Goal: Task Accomplishment & Management: Use online tool/utility

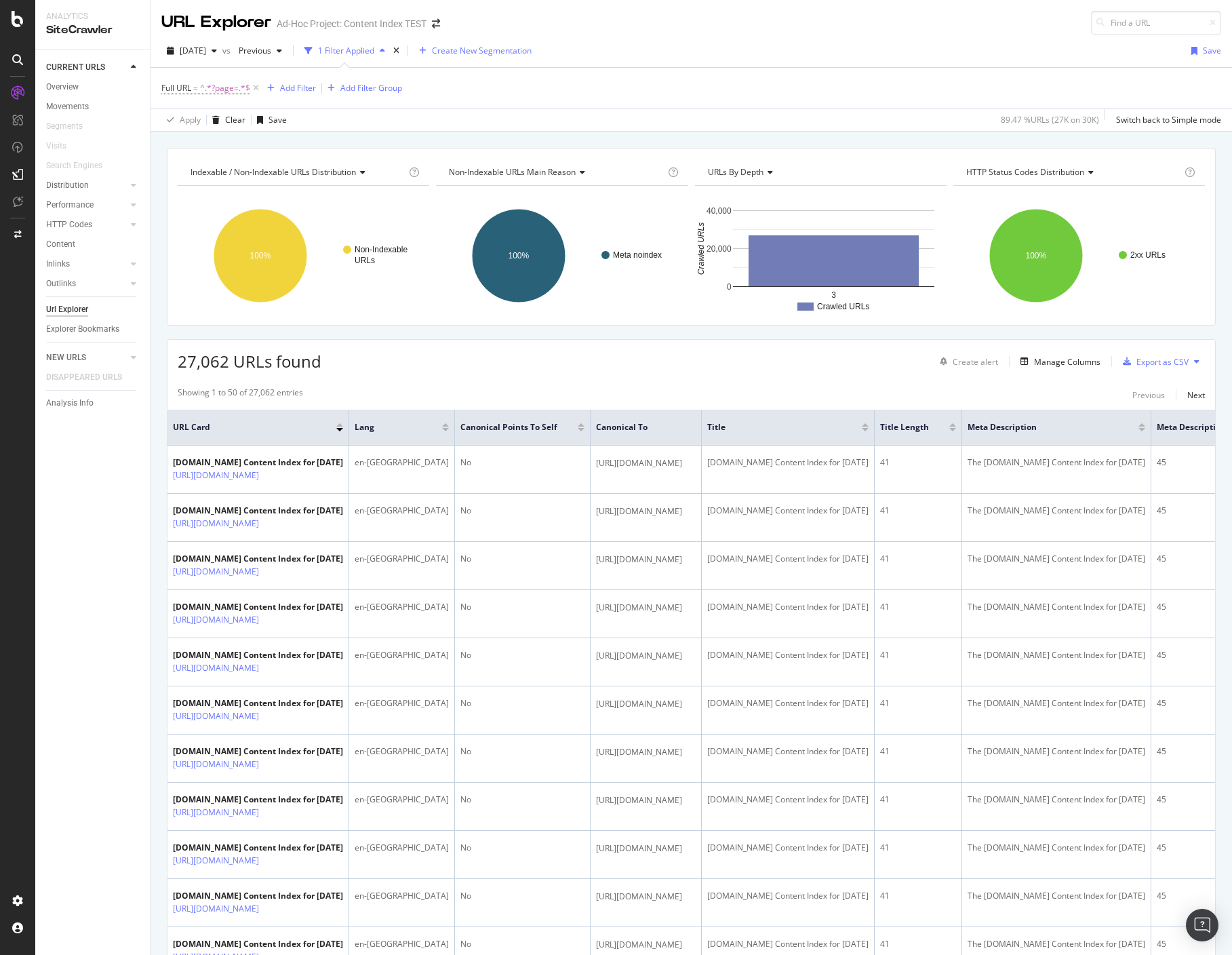
scroll to position [1, 0]
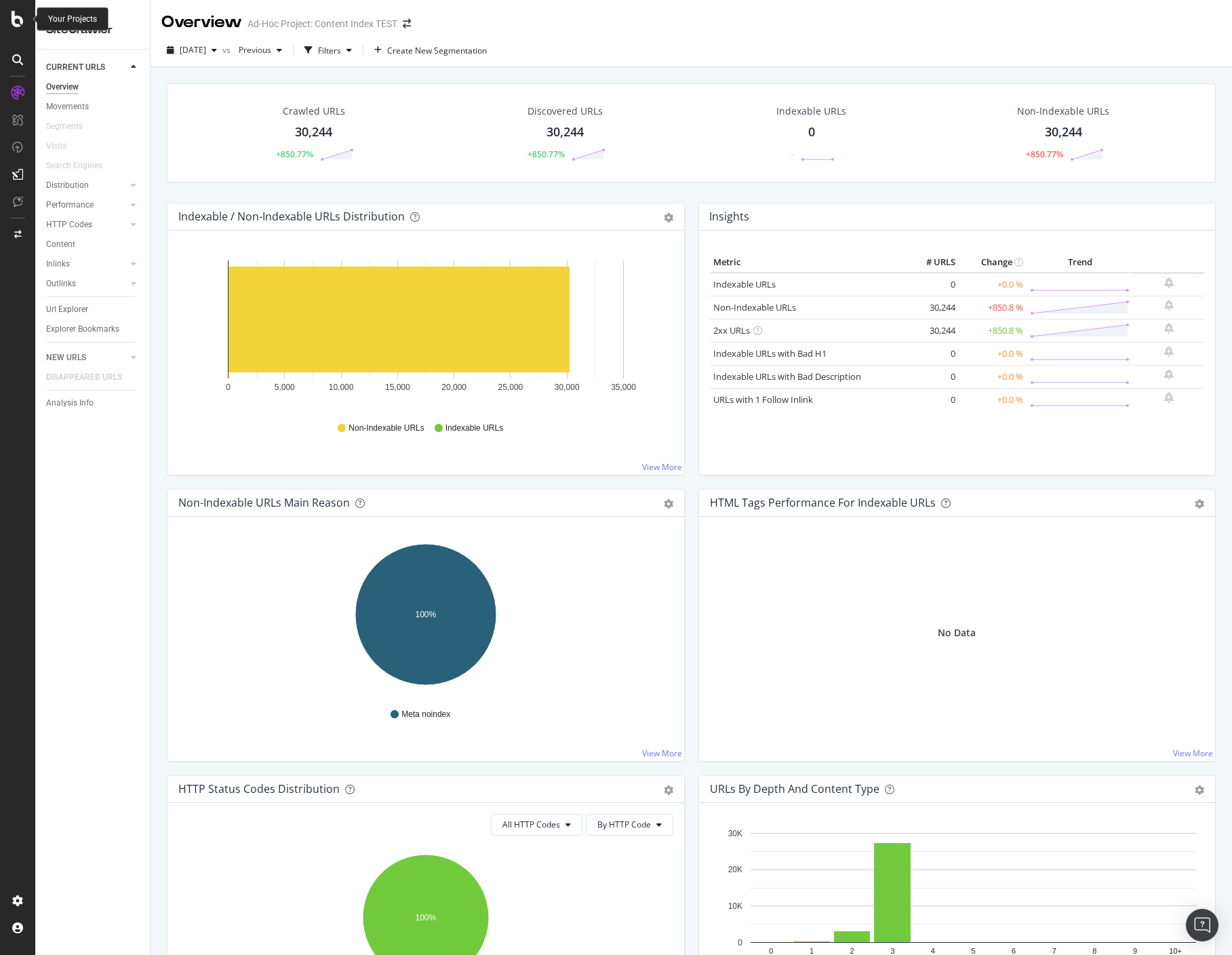
click at [15, 13] on icon at bounding box center [17, 18] width 12 height 16
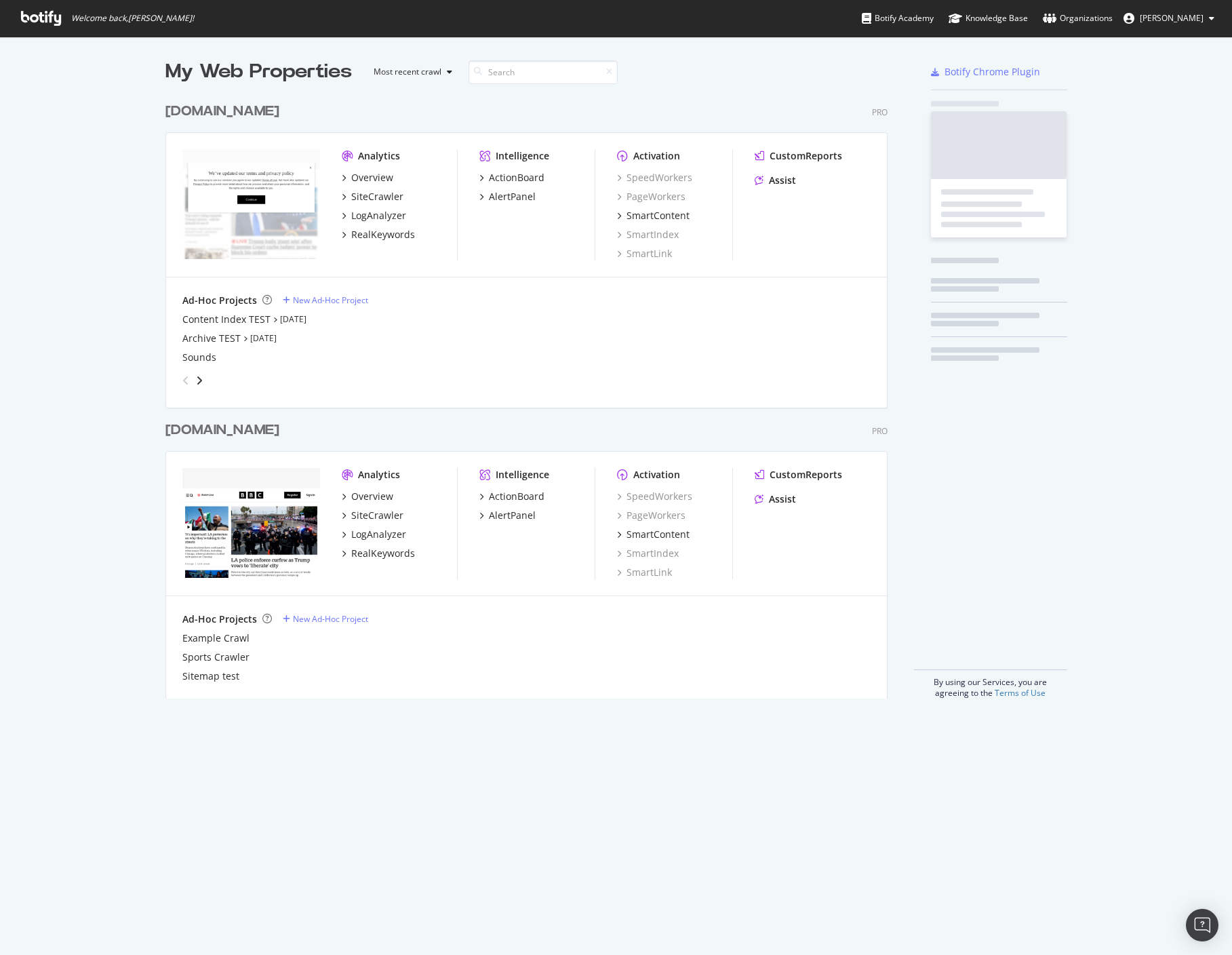
scroll to position [613, 733]
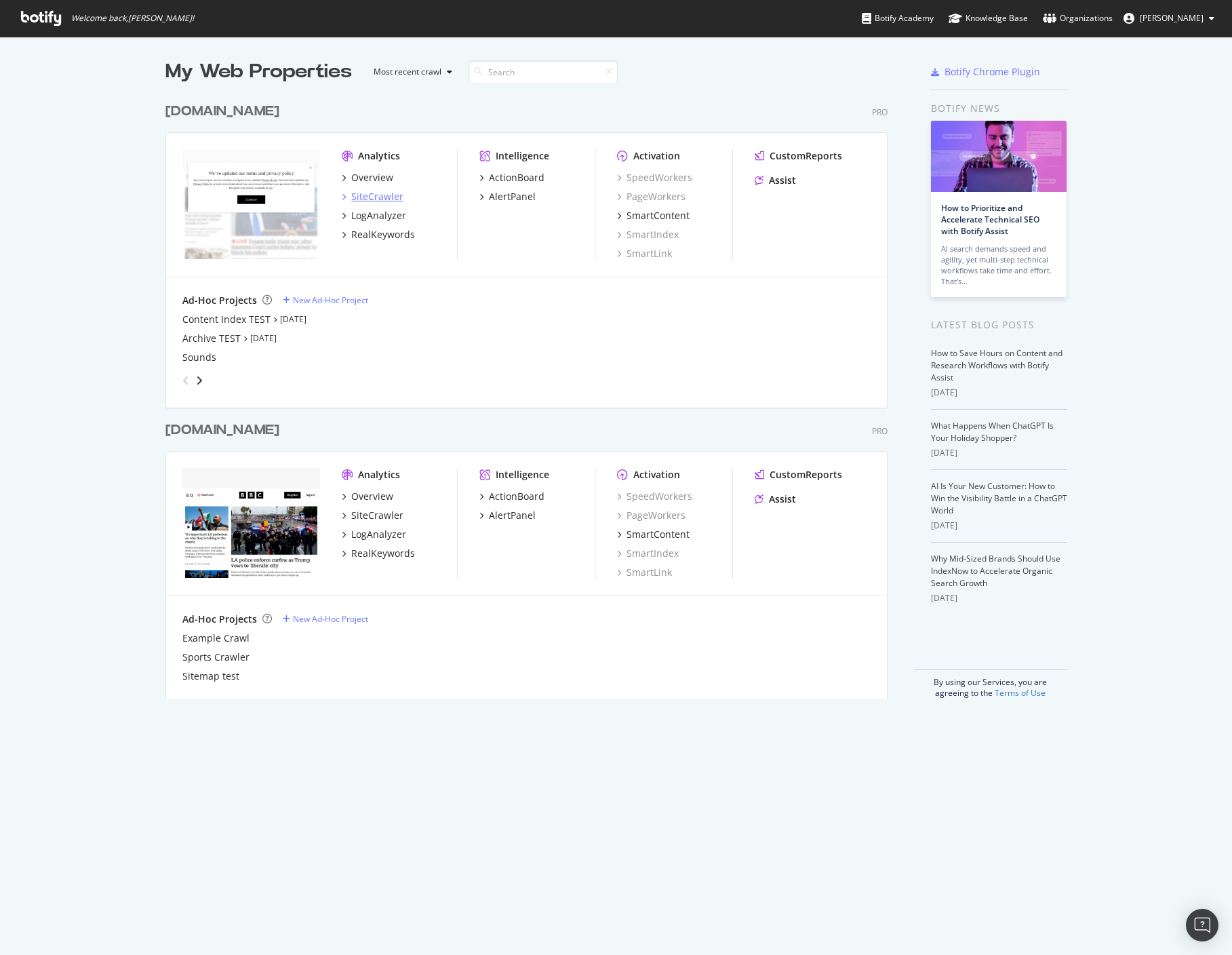
click at [378, 196] on div "SiteCrawler" at bounding box center [377, 196] width 52 height 13
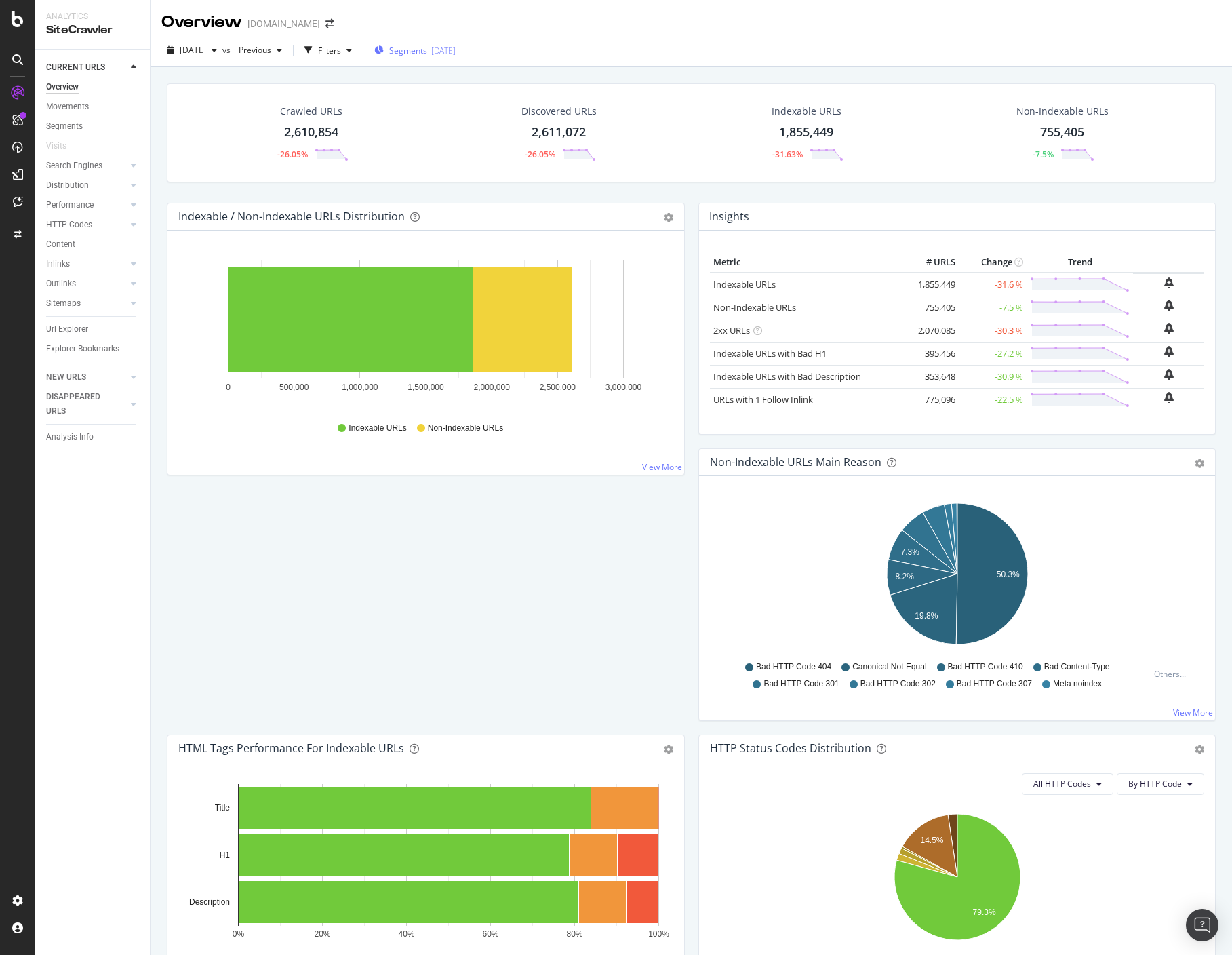
click at [455, 46] on div "2025-08-27" at bounding box center [444, 51] width 25 height 11
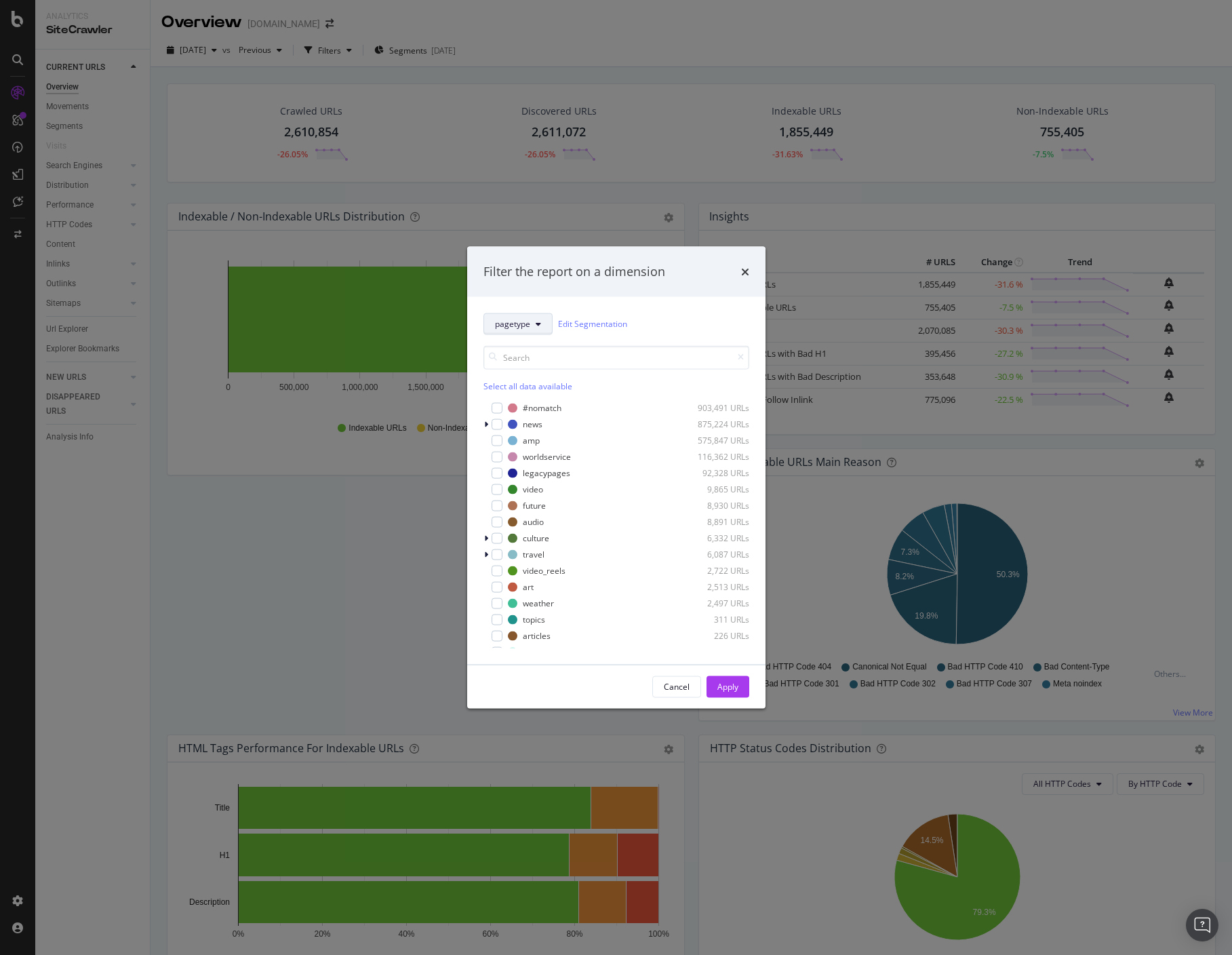
click at [534, 330] on button "pagetype" at bounding box center [518, 323] width 69 height 22
click at [555, 397] on span "content-index" at bounding box center [539, 397] width 87 height 12
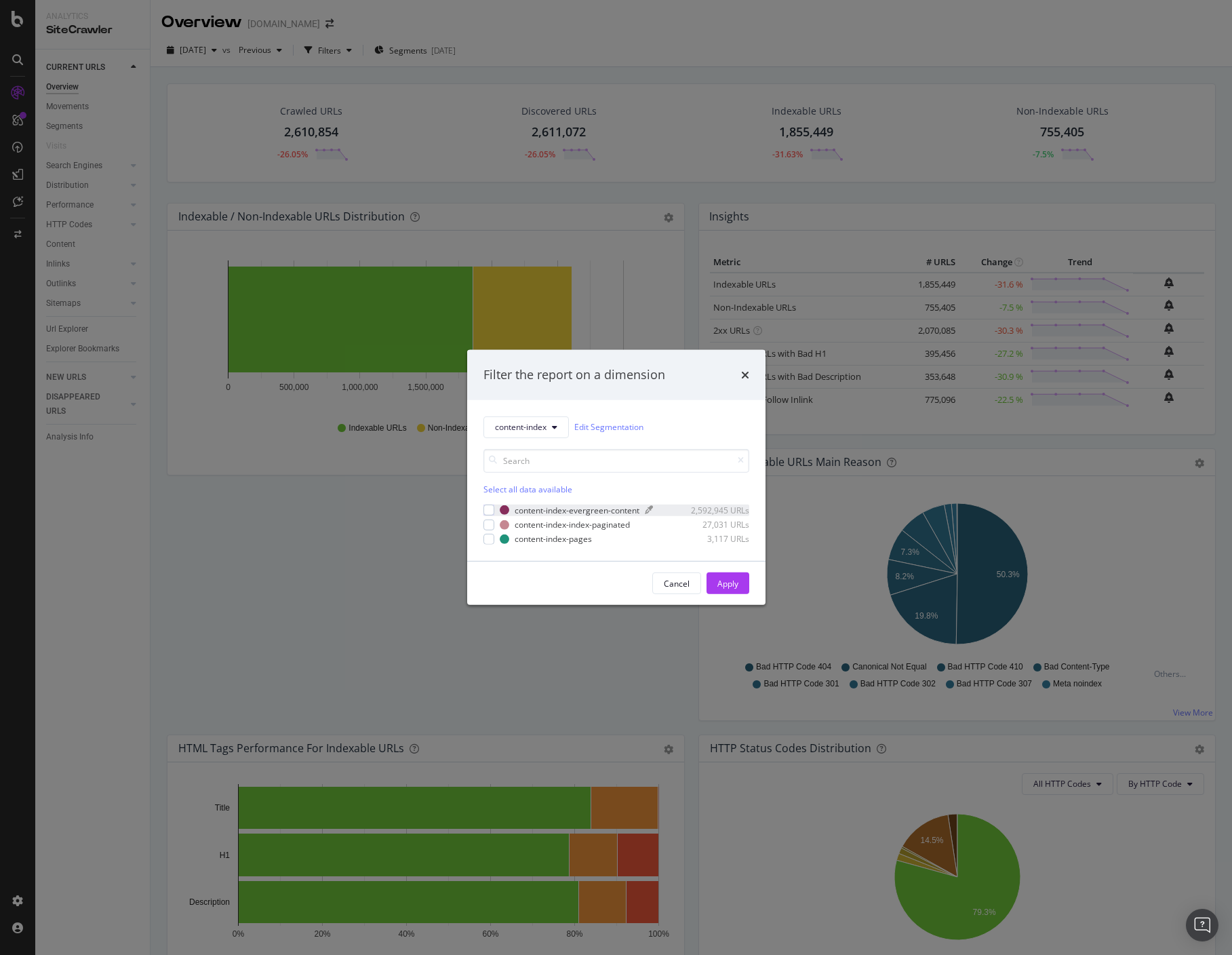
click at [582, 508] on div "content-index-evergreen-content" at bounding box center [577, 511] width 125 height 11
click at [719, 584] on div "Apply" at bounding box center [728, 584] width 21 height 11
